Goal: Task Accomplishment & Management: Complete application form

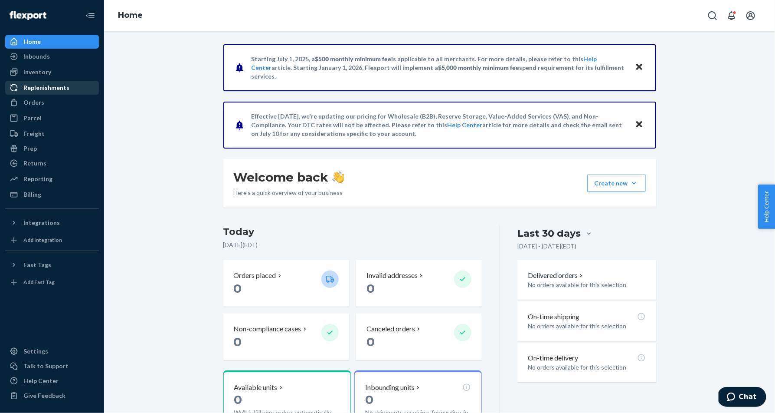
click at [43, 85] on div "Replenishments" at bounding box center [46, 87] width 46 height 9
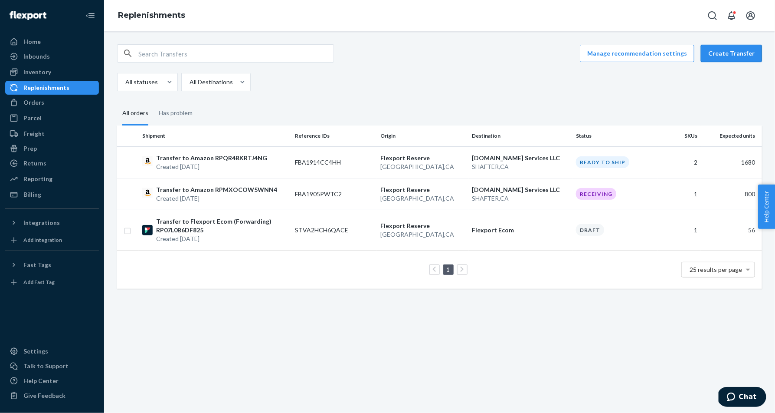
click at [734, 51] on button "Create Transfer" at bounding box center [731, 53] width 61 height 17
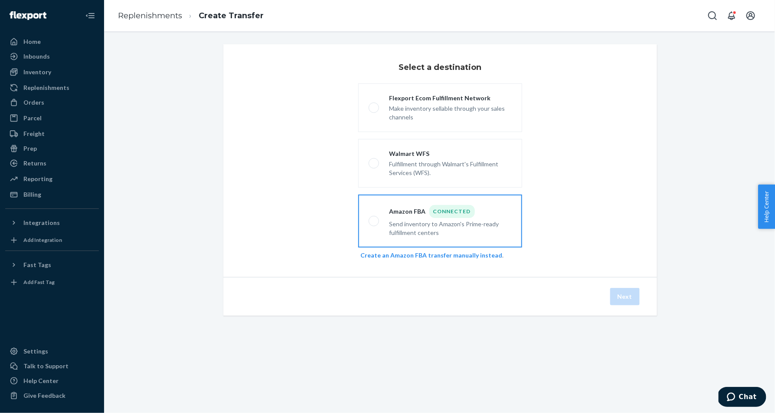
click at [402, 212] on div "Amazon FBA Connected" at bounding box center [451, 211] width 122 height 13
click at [374, 218] on input "Amazon FBA Connected Send inventory to Amazon's Prime-ready fulfillment centers" at bounding box center [372, 221] width 6 height 6
radio input "true"
click at [630, 297] on button "Next" at bounding box center [626, 296] width 30 height 17
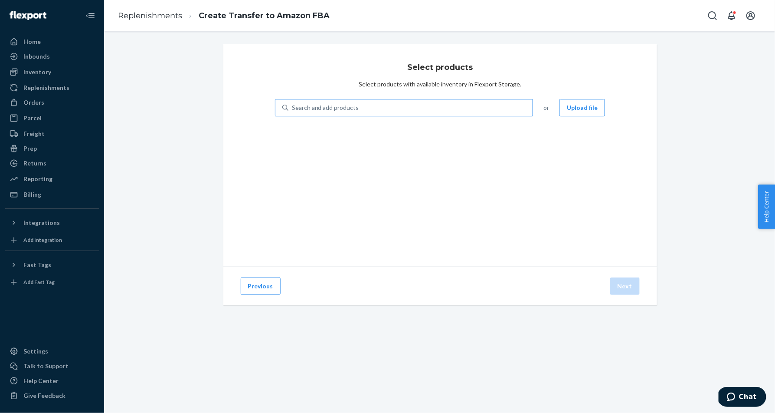
click at [446, 110] on div "Search and add products" at bounding box center [411, 108] width 245 height 16
click at [293, 110] on input "Search and add products" at bounding box center [292, 107] width 1 height 9
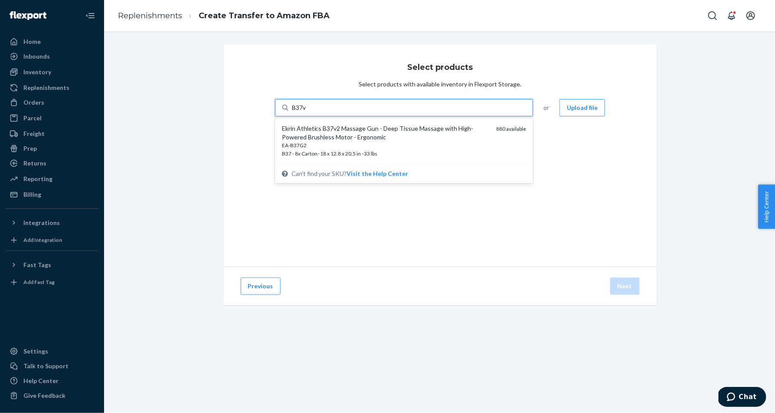
type input "B37v2"
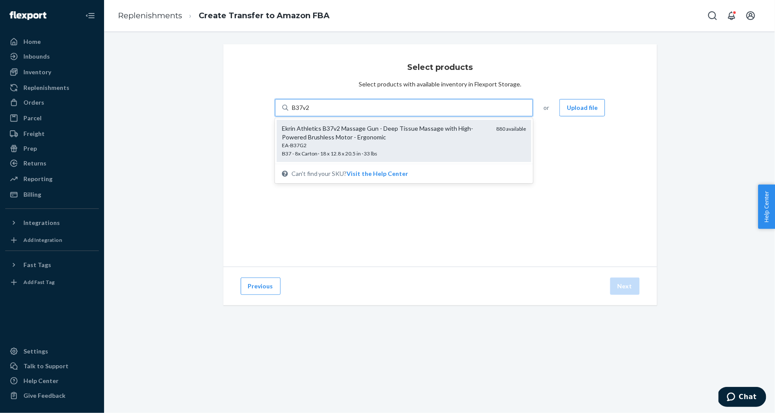
click at [424, 145] on div "EA-B37G2" at bounding box center [386, 144] width 208 height 7
click at [311, 112] on input "B37v2" at bounding box center [301, 107] width 19 height 9
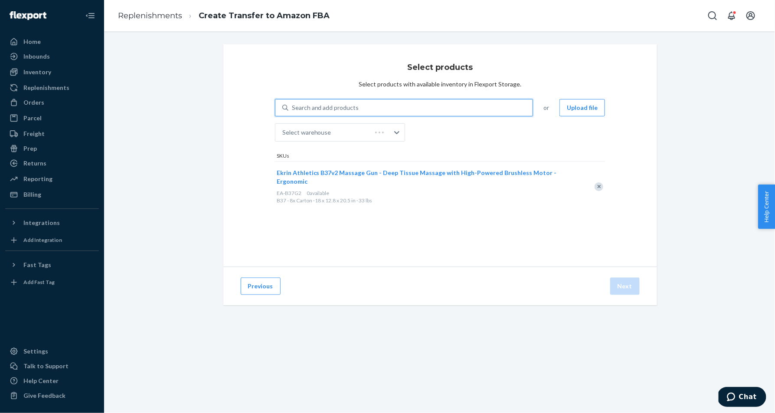
click at [598, 182] on div "Remove Item" at bounding box center [599, 186] width 9 height 9
click at [401, 106] on div "Search and add products" at bounding box center [411, 108] width 245 height 16
click at [293, 106] on input "0 results available. Use Up and Down to choose options, press Enter to select t…" at bounding box center [292, 107] width 1 height 9
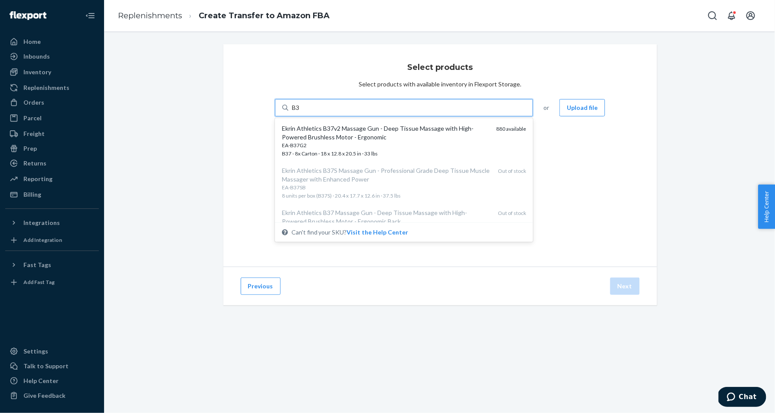
type input "B37"
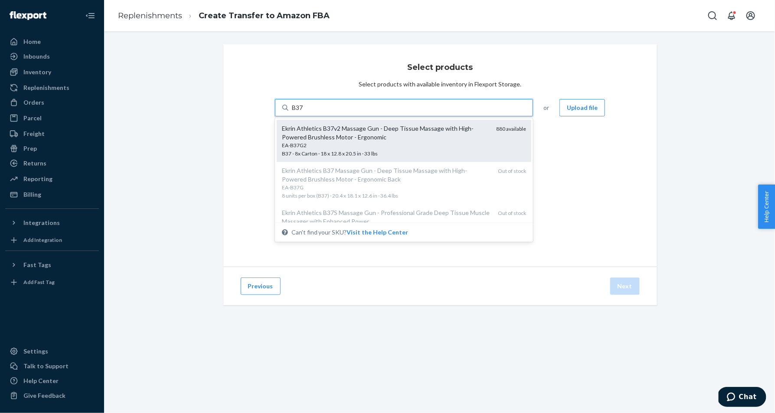
click at [387, 138] on div "Ekrin Athletics B37v2 Massage Gun - Deep Tissue Massage with High-Powered Brush…" at bounding box center [386, 132] width 208 height 17
click at [304, 112] on input "B37" at bounding box center [298, 107] width 12 height 9
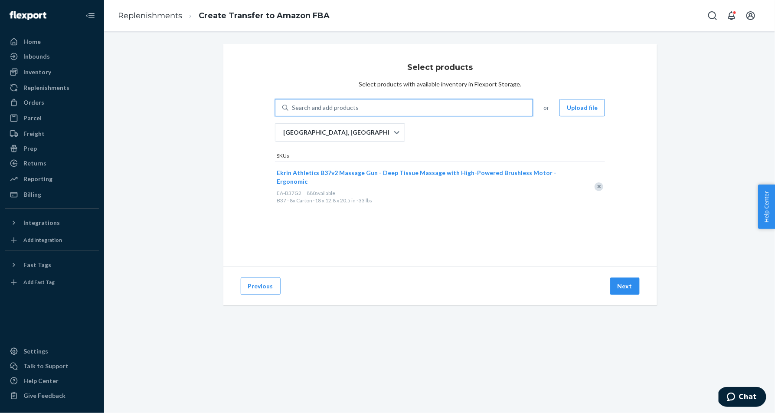
click at [394, 173] on span "Ekrin Athletics B37v2 Massage Gun - Deep Tissue Massage with High-Powered Brush…" at bounding box center [417, 177] width 280 height 16
click at [628, 285] on button "Next" at bounding box center [626, 285] width 30 height 17
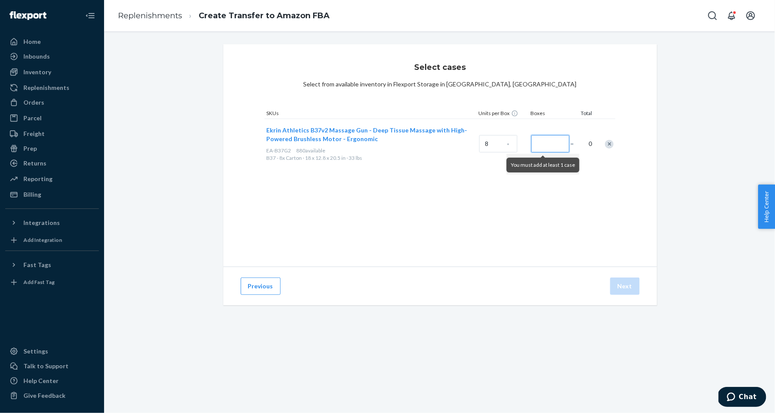
click at [545, 146] on input "Number of boxes" at bounding box center [551, 143] width 38 height 17
type input "110"
click at [624, 288] on button "Next" at bounding box center [626, 285] width 30 height 17
